Goal: Task Accomplishment & Management: Manage account settings

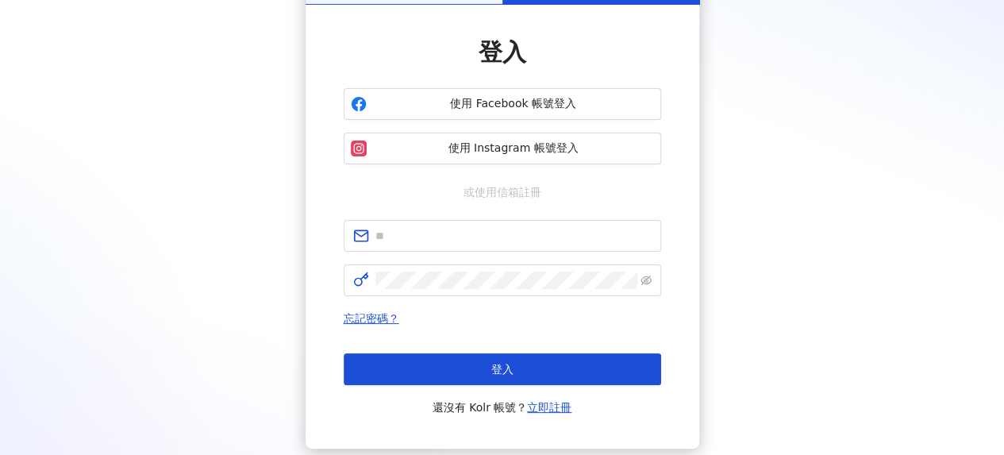
scroll to position [159, 0]
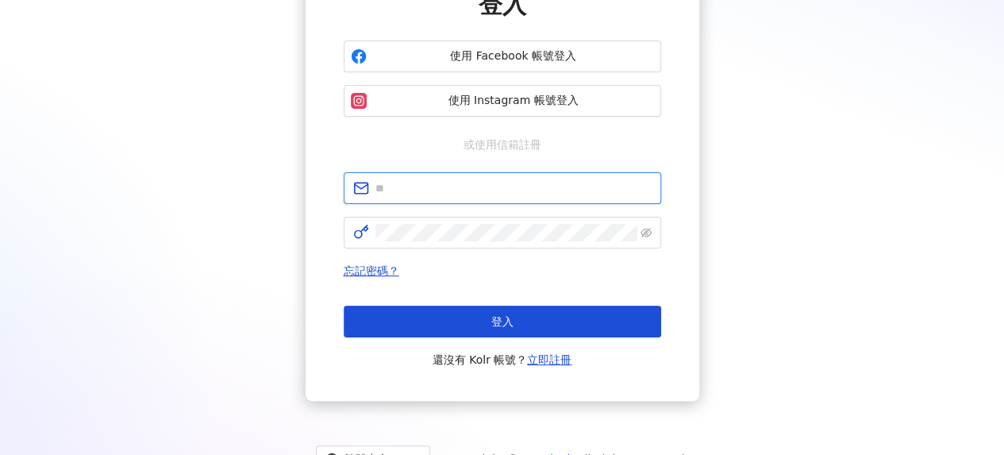
click at [479, 182] on input "text" at bounding box center [513, 187] width 276 height 17
type input "**********"
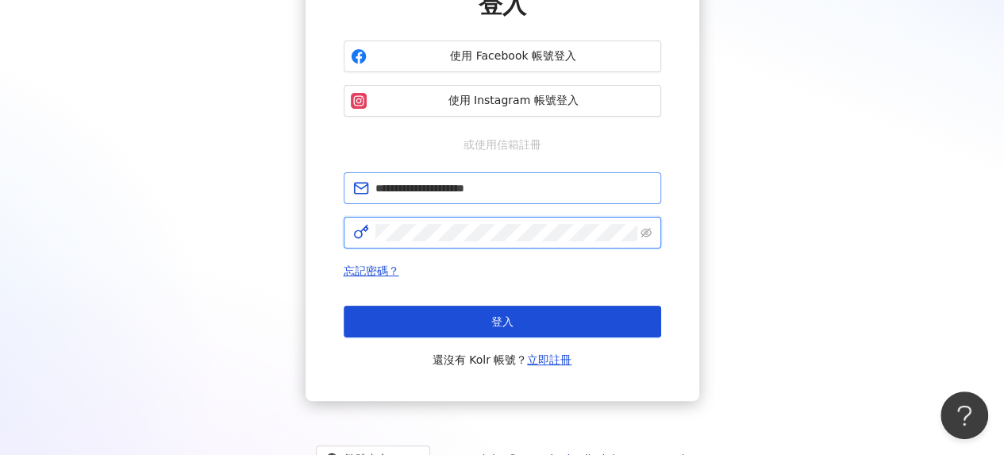
scroll to position [0, 0]
click button "登入" at bounding box center [502, 321] width 317 height 32
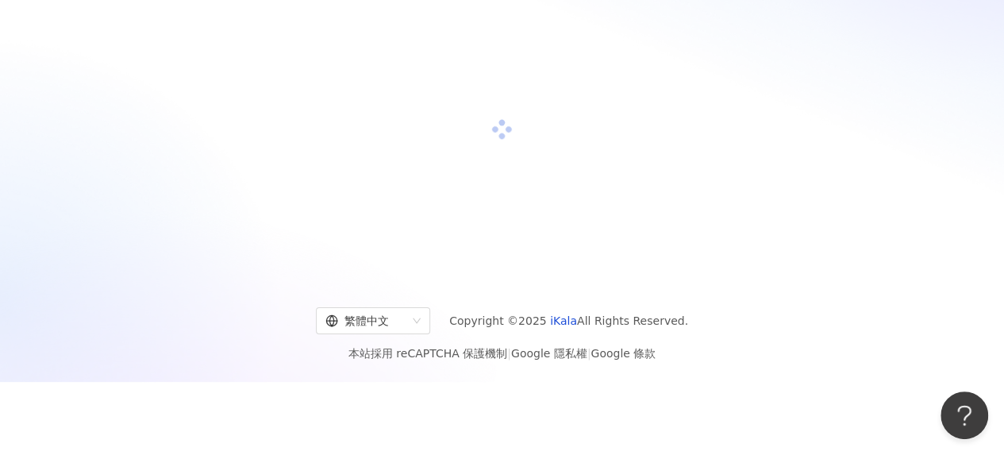
scroll to position [159, 0]
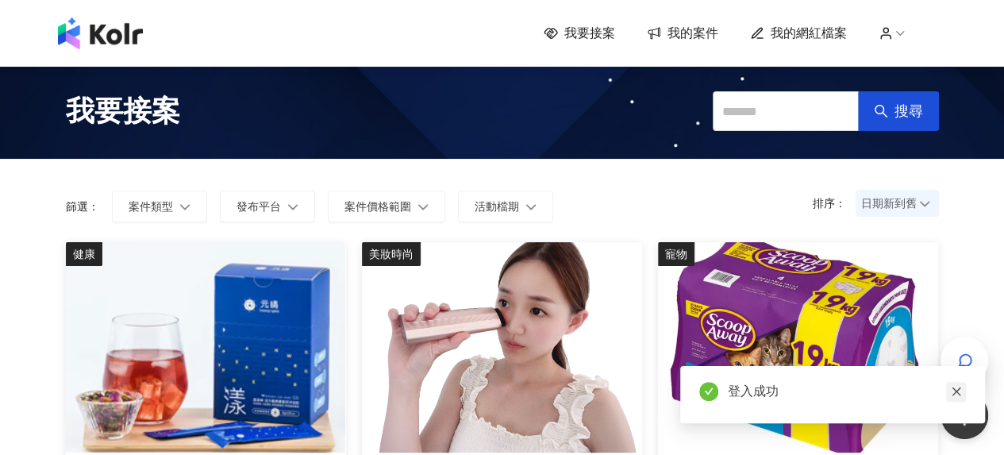
click at [962, 393] on link at bounding box center [956, 392] width 20 height 20
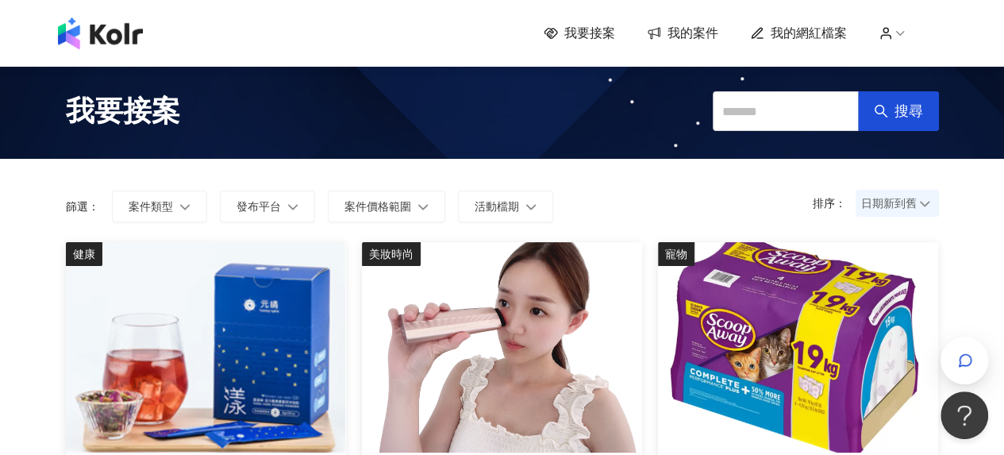
click at [626, 170] on div "排序： 日期新到舊 篩選： 案件類型 發布平台 案件價格範圍 活動檔期 清除 套用" at bounding box center [502, 200] width 904 height 83
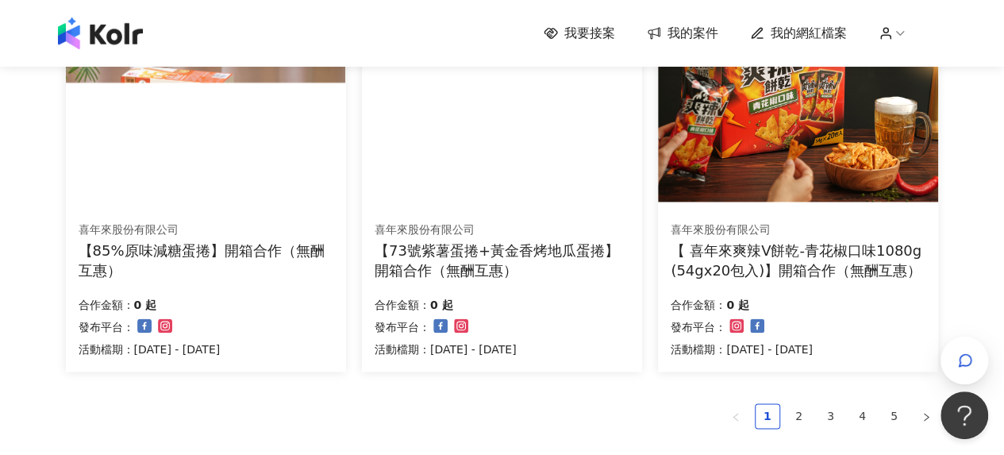
scroll to position [1244, 0]
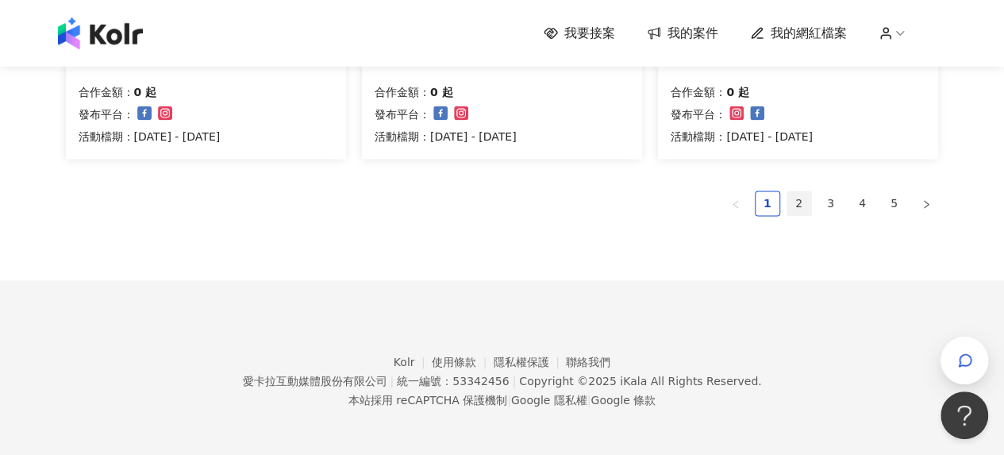
click at [794, 200] on link "2" at bounding box center [799, 203] width 24 height 24
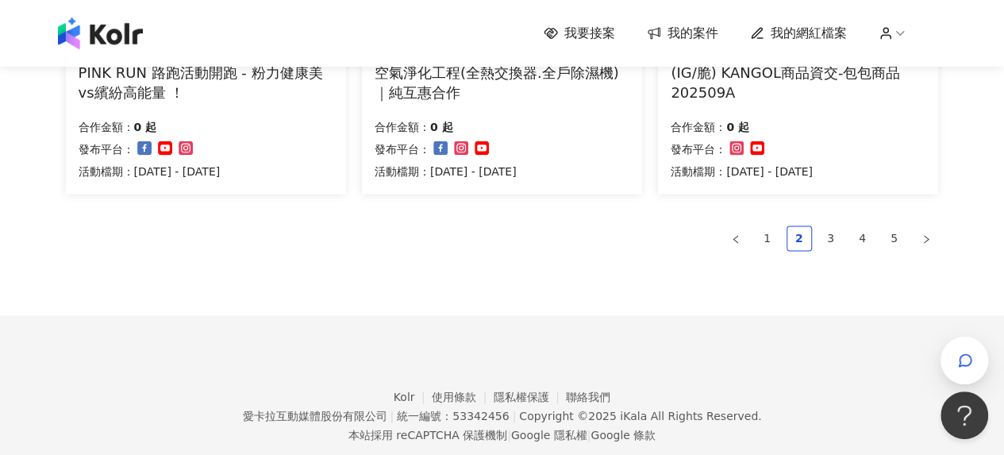
scroll to position [1249, 0]
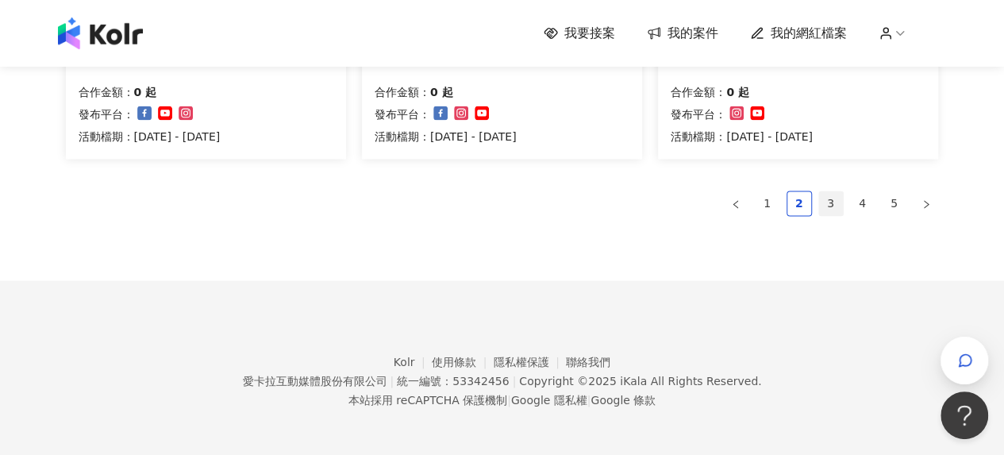
click at [828, 203] on link "3" at bounding box center [831, 203] width 24 height 24
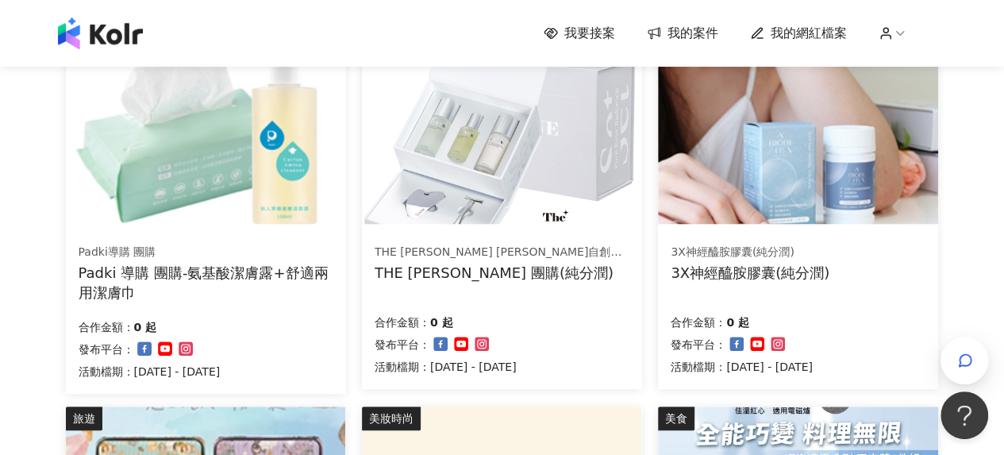
scroll to position [531, 0]
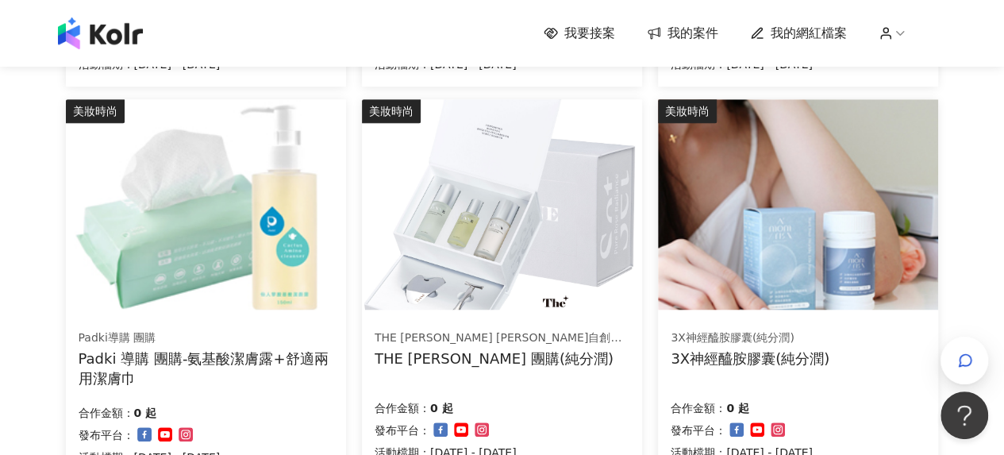
click at [844, 39] on span "我的網紅檔案" at bounding box center [808, 33] width 76 height 17
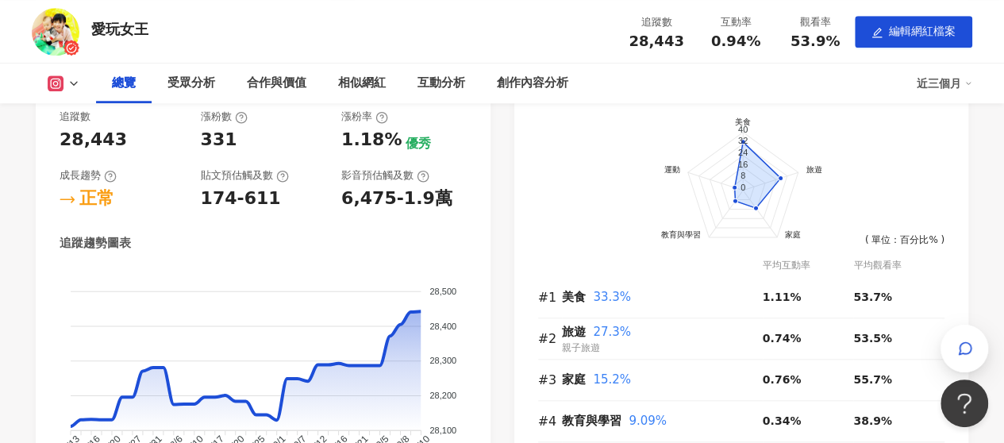
scroll to position [635, 0]
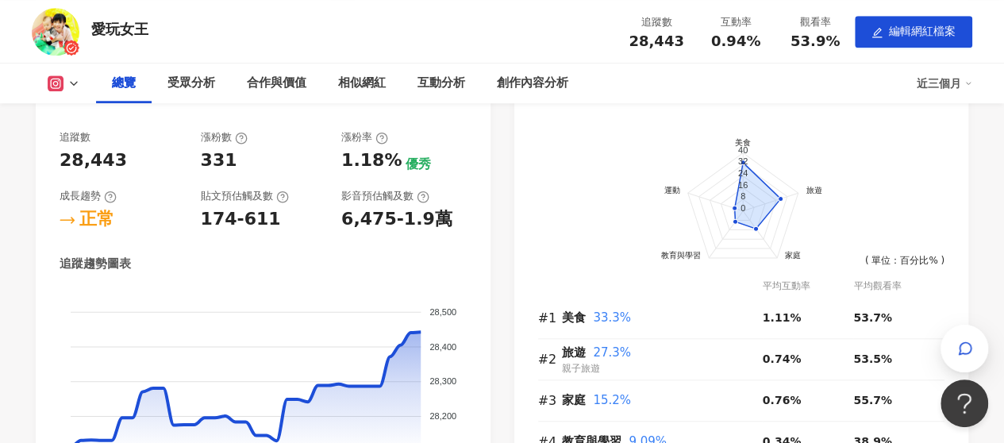
click at [75, 85] on icon at bounding box center [73, 83] width 13 height 13
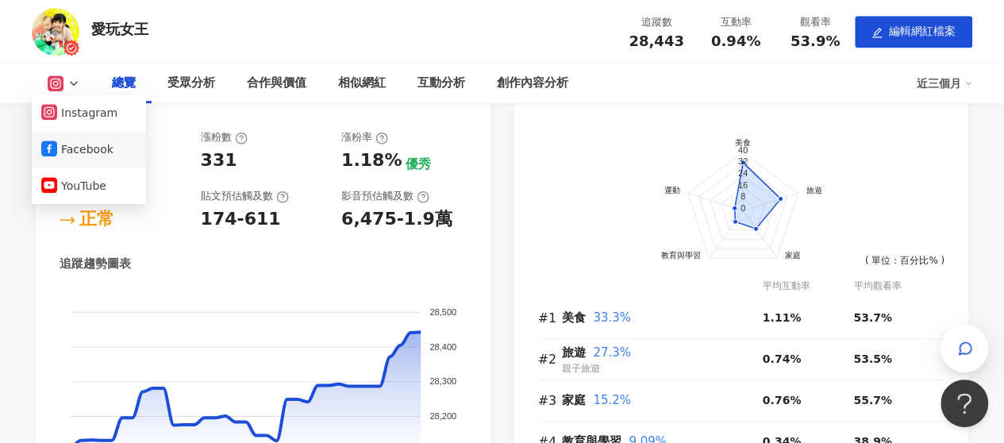
click at [98, 155] on button "Facebook" at bounding box center [88, 149] width 95 height 22
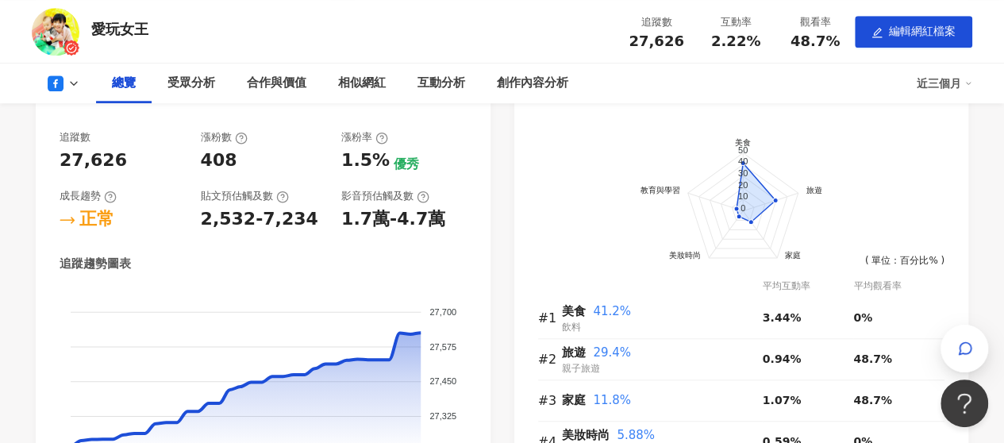
scroll to position [555, 0]
